Goal: Task Accomplishment & Management: Complete application form

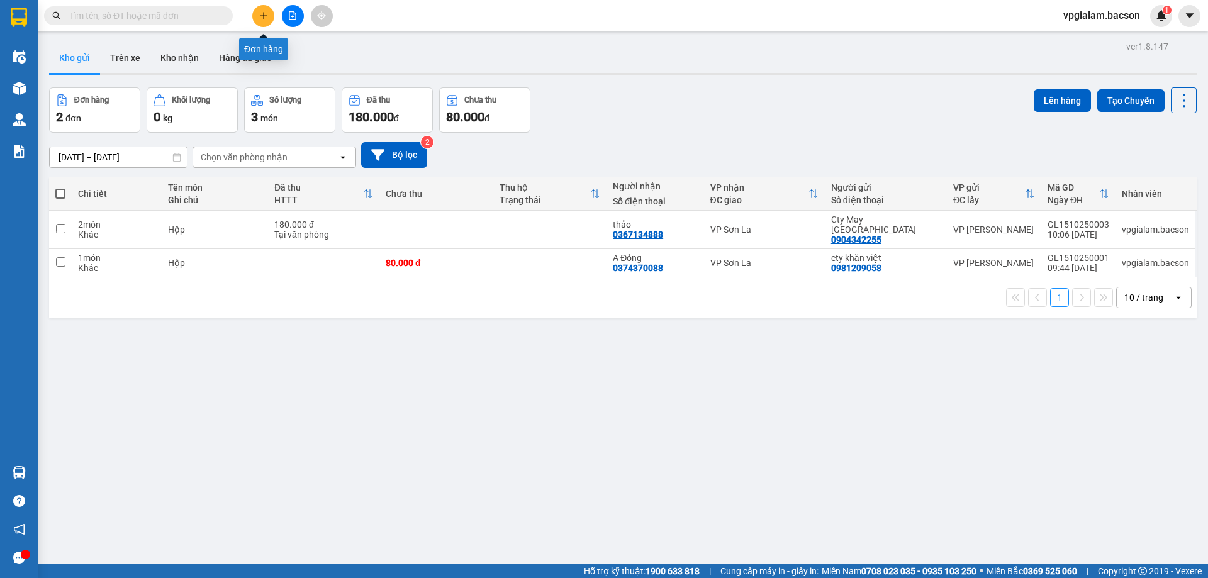
click at [262, 12] on icon "plus" at bounding box center [263, 15] width 9 height 9
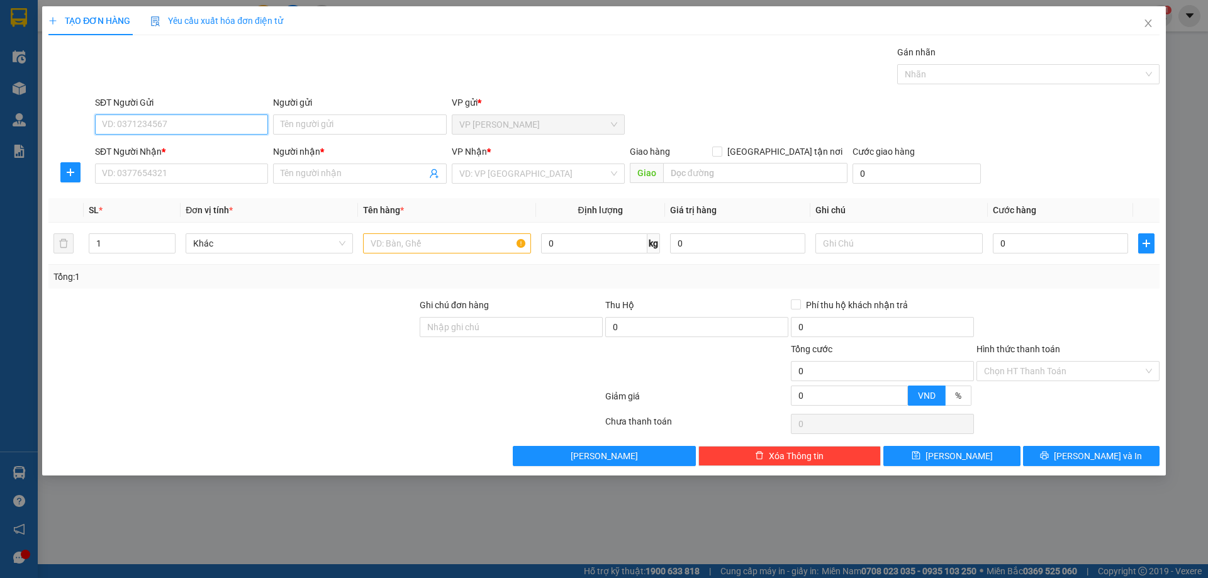
click at [137, 123] on input "SĐT Người Gửi" at bounding box center [181, 125] width 173 height 20
click at [284, 126] on input "Người gửi" at bounding box center [359, 125] width 173 height 20
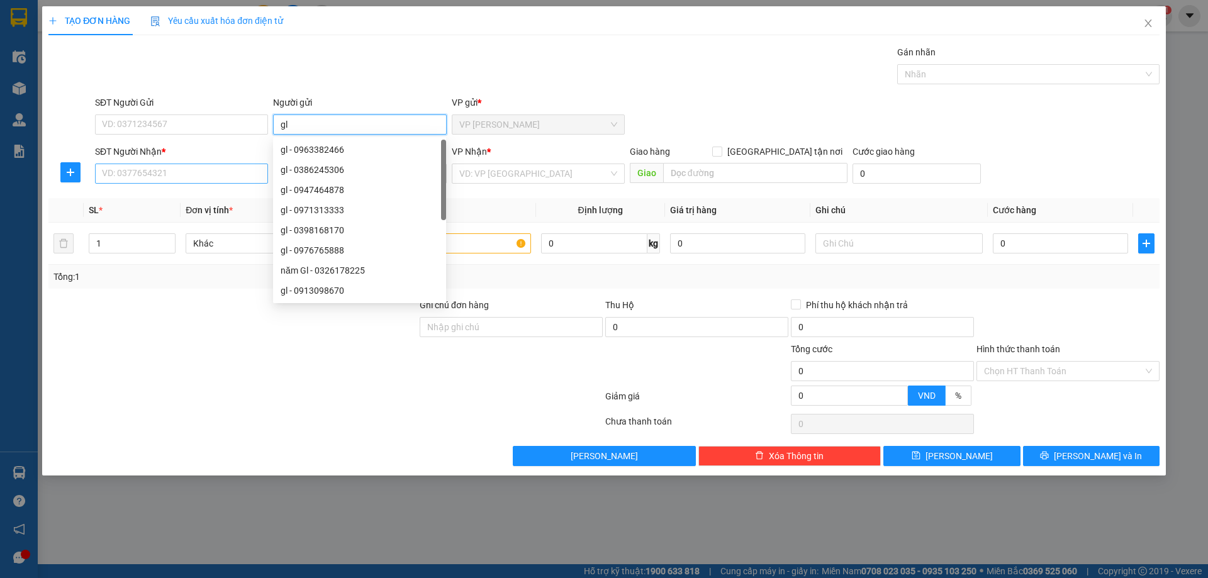
type input "gl"
click at [124, 171] on input "SĐT Người Nhận *" at bounding box center [181, 174] width 173 height 20
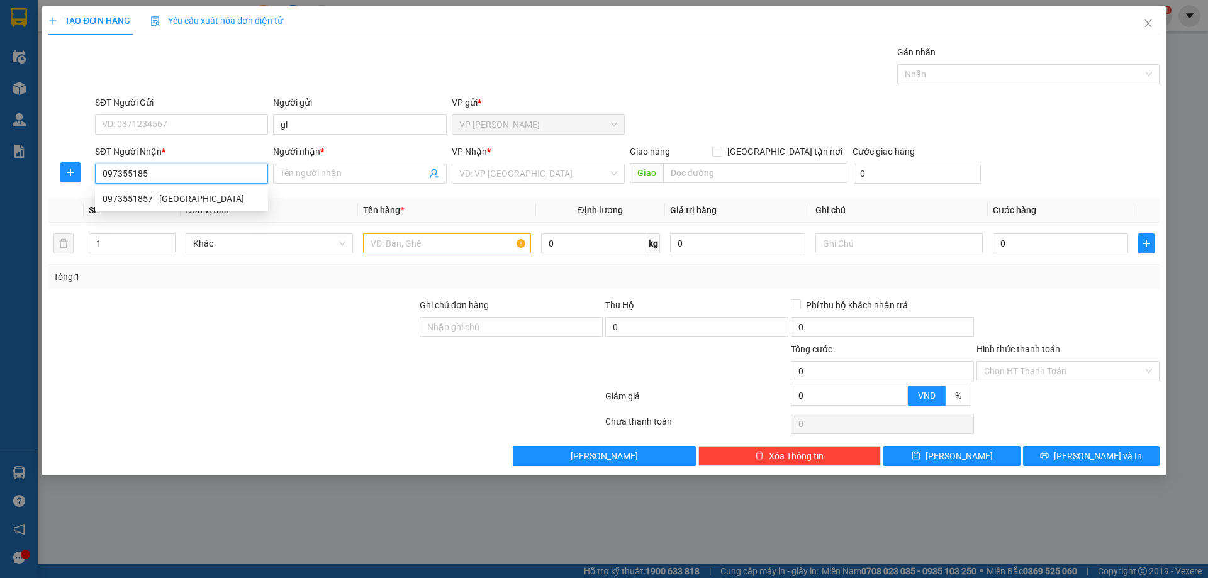
type input "0973551857"
click at [154, 200] on div "0973551857 - [GEOGRAPHIC_DATA]" at bounding box center [182, 199] width 158 height 14
type input "Yên quần áo"
type input "0973551857"
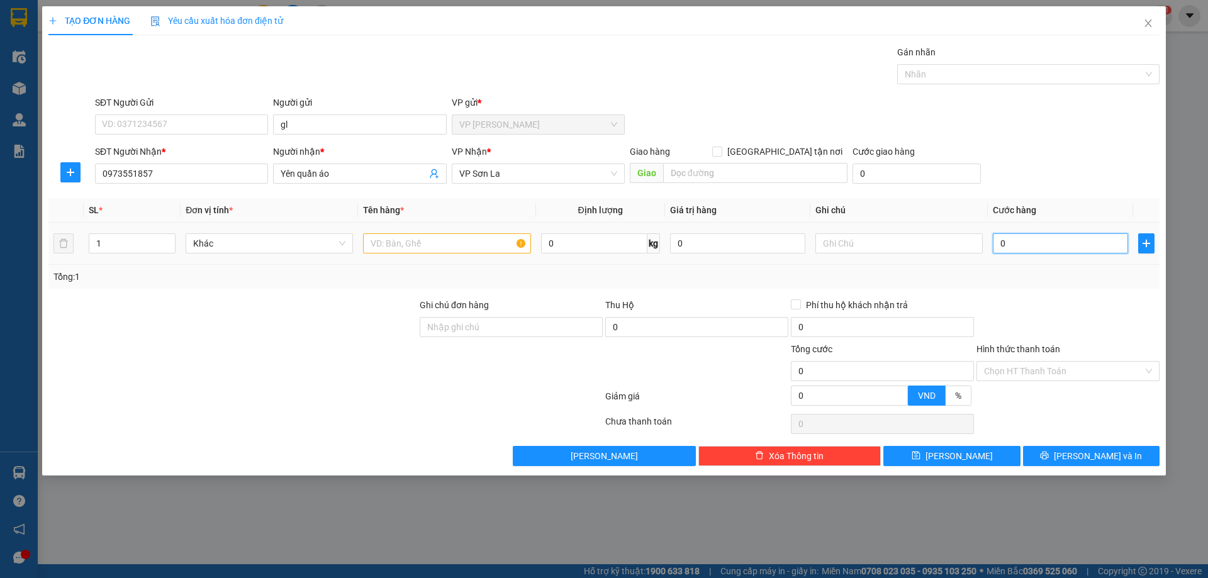
click at [996, 242] on input "0" at bounding box center [1060, 243] width 135 height 20
click at [996, 244] on input "0" at bounding box center [1060, 243] width 135 height 20
type input "60"
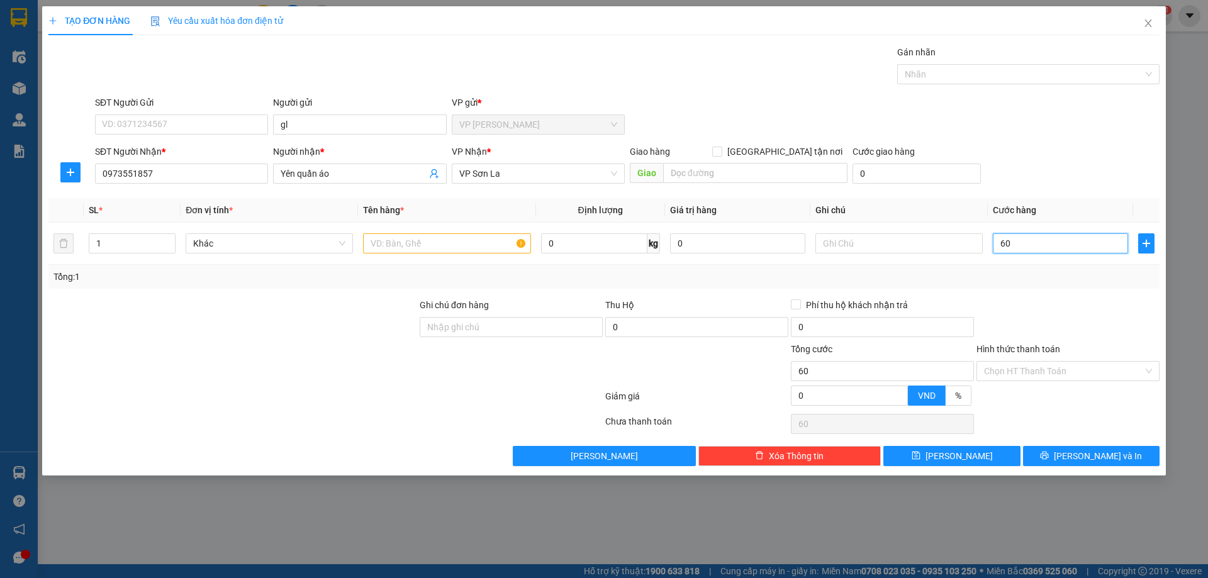
type input "600"
type input "6.000"
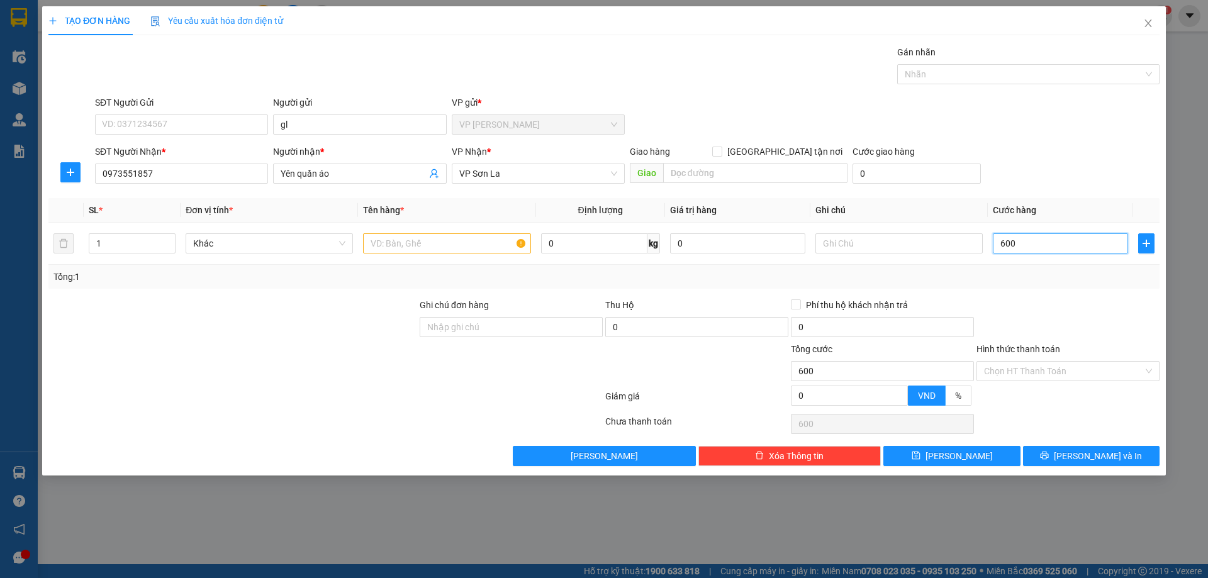
type input "6.000"
type input "60.000"
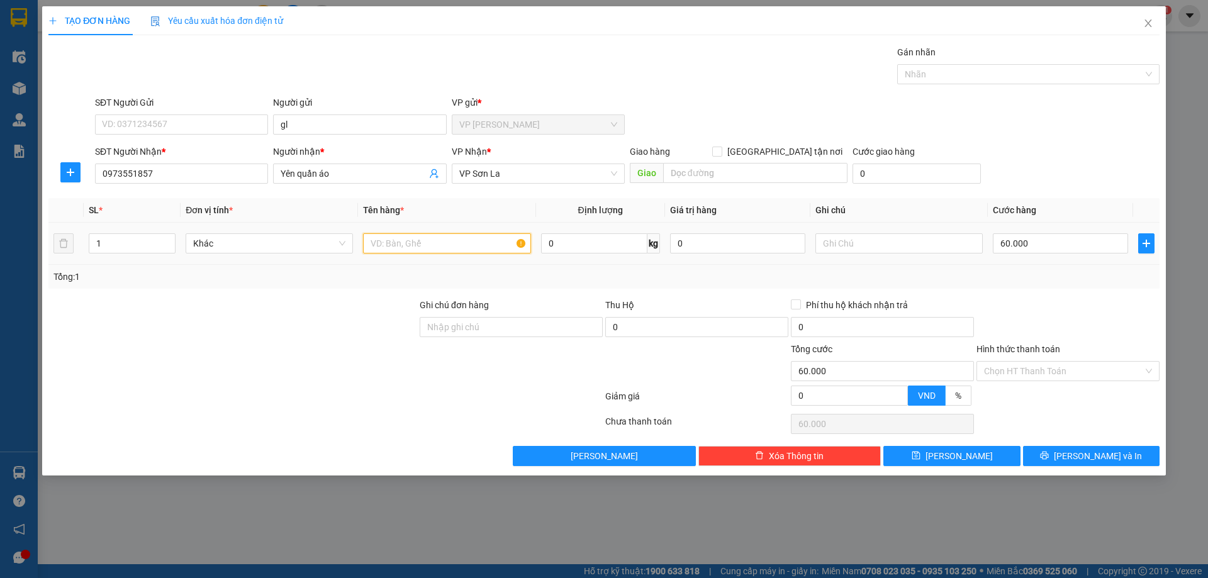
click at [417, 245] on input "text" at bounding box center [446, 243] width 167 height 20
type input "Bọc"
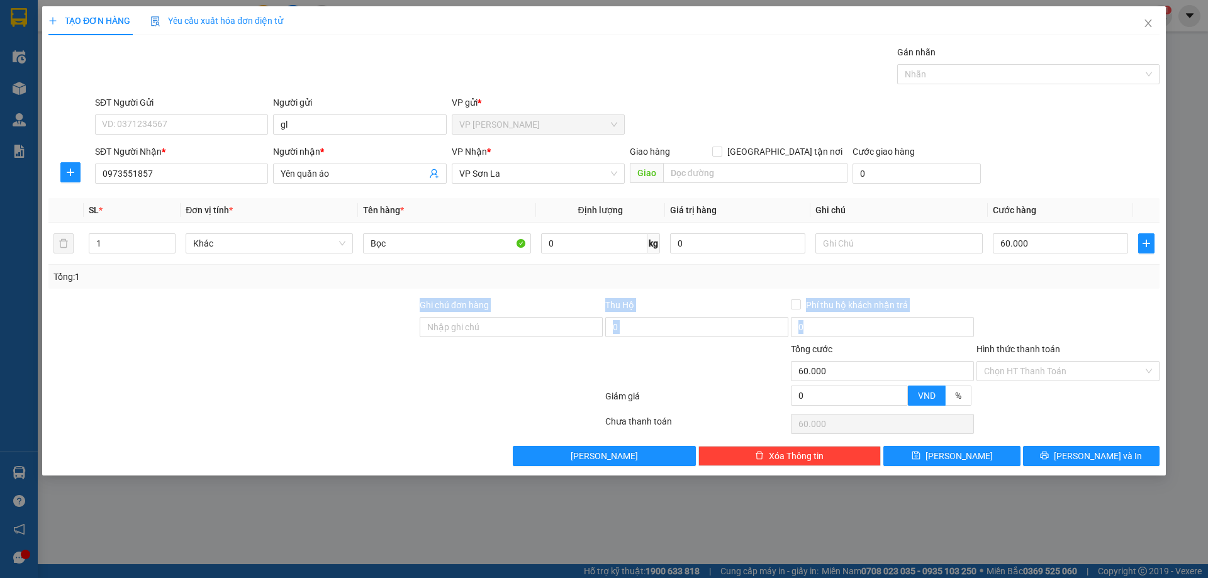
click at [284, 342] on form "Ghi chú đơn hàng Thu Hộ 0 Phí thu hộ khách nhận trả 0 Tổng cước 60.000 Hình thứ…" at bounding box center [603, 354] width 1111 height 113
click at [984, 455] on button "[PERSON_NAME]" at bounding box center [952, 456] width 137 height 20
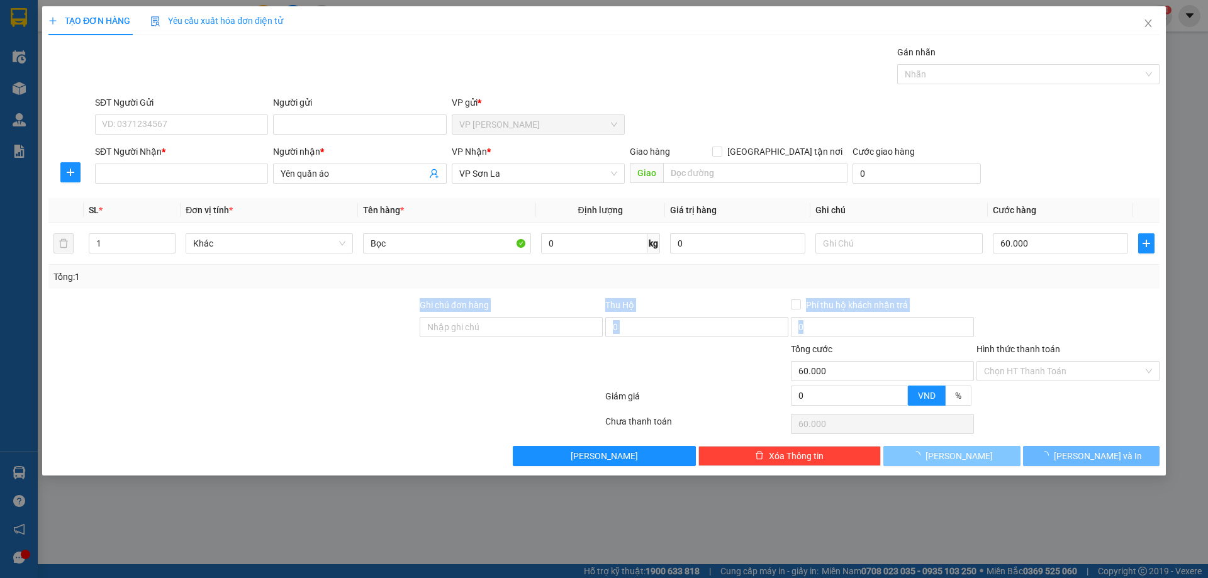
type input "0"
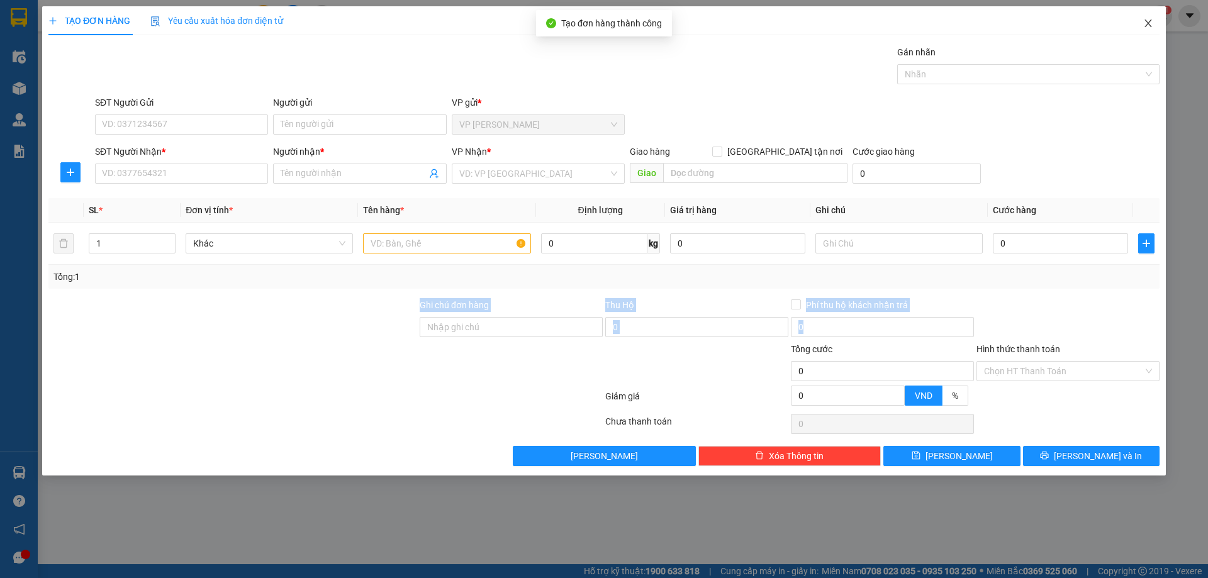
click at [1149, 21] on icon "close" at bounding box center [1149, 23] width 10 height 10
